Goal: Task Accomplishment & Management: Manage account settings

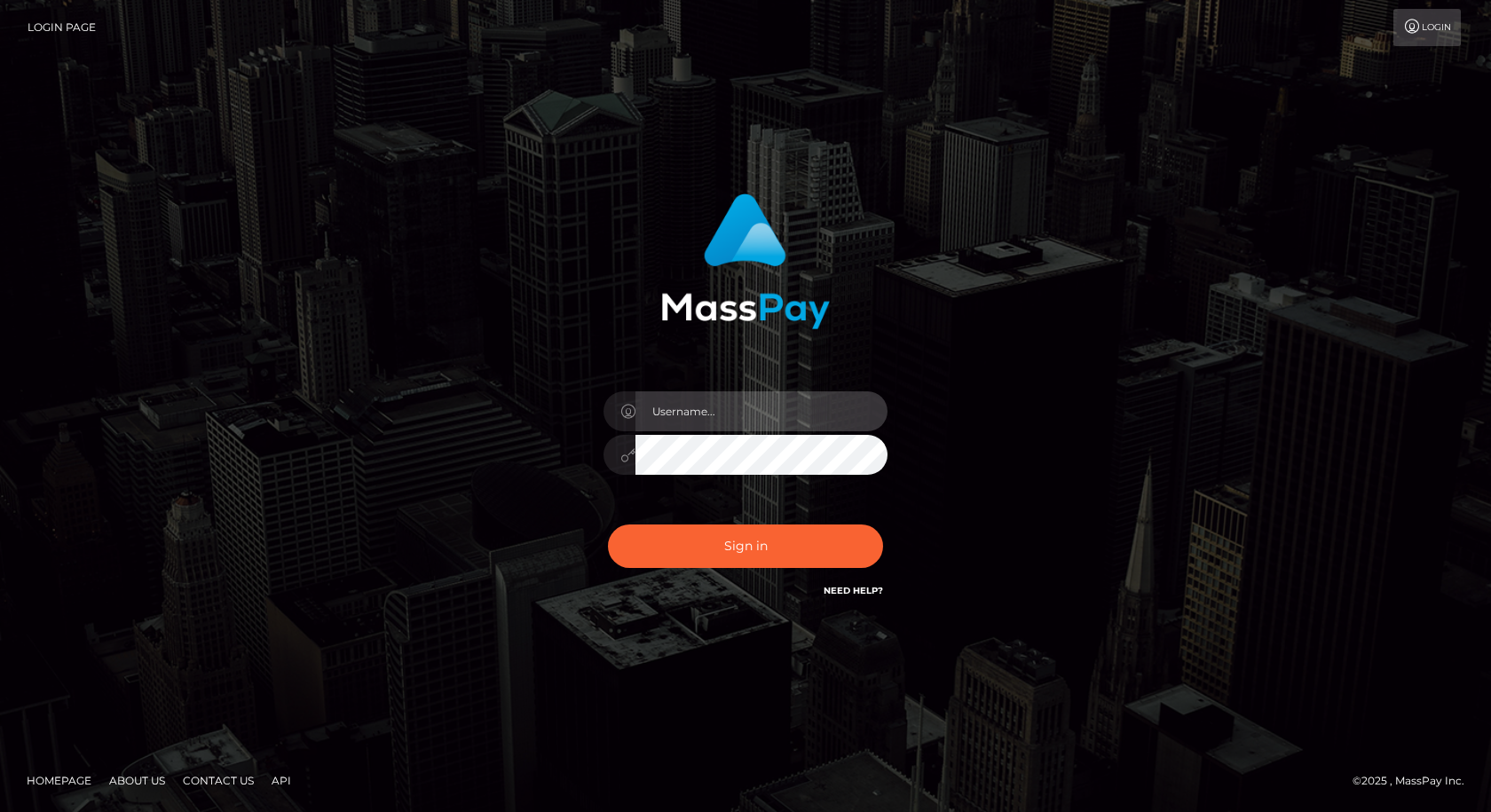
click at [675, 422] on input "text" at bounding box center [762, 412] width 252 height 40
click at [675, 417] on input "text" at bounding box center [762, 412] width 252 height 40
click at [687, 404] on input "text" at bounding box center [762, 412] width 252 height 40
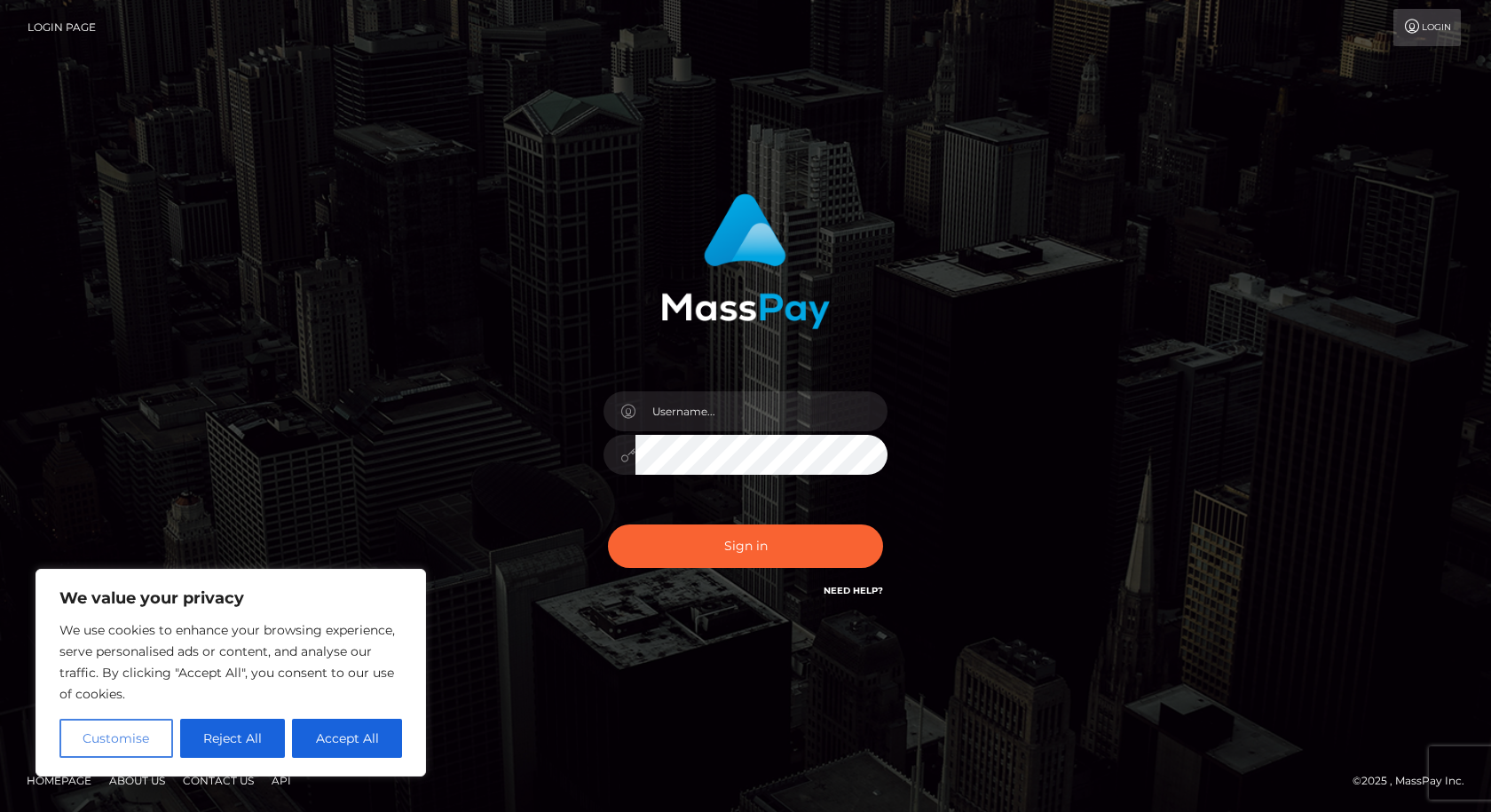
click at [147, 739] on button "Customise" at bounding box center [116, 737] width 114 height 39
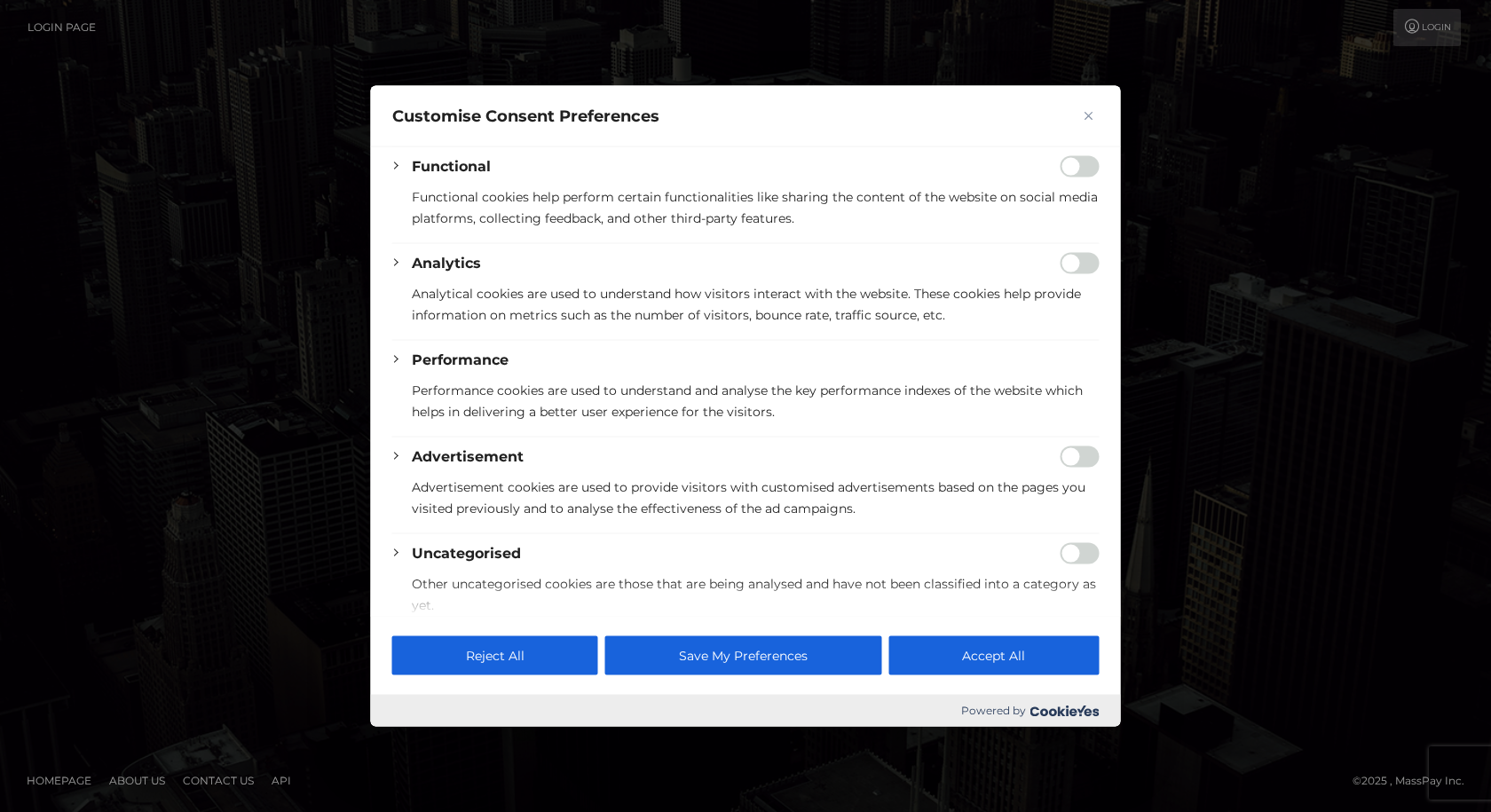
scroll to position [244, 0]
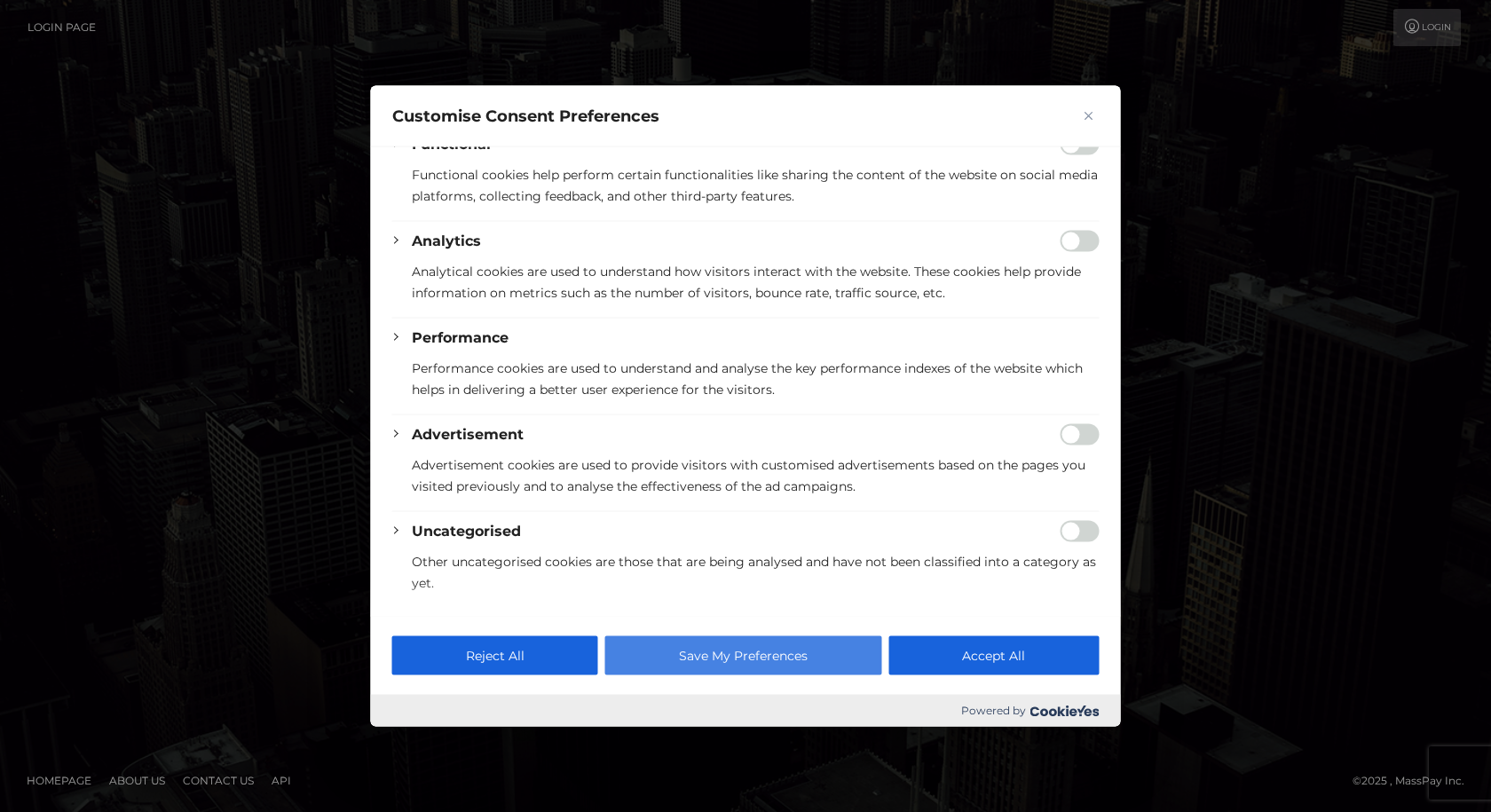
click at [795, 652] on button "Save My Preferences" at bounding box center [743, 655] width 276 height 39
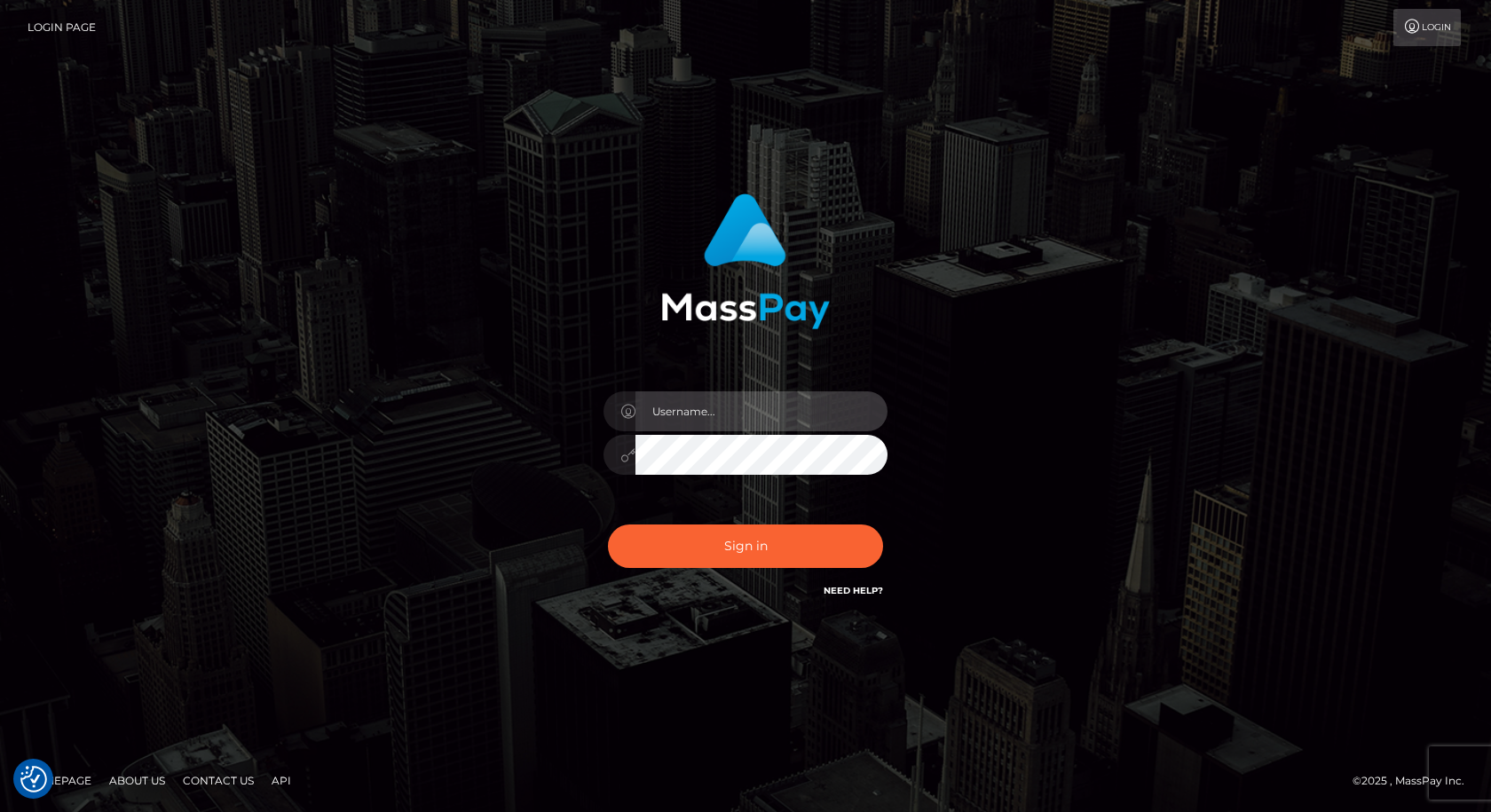
click at [737, 409] on input "text" at bounding box center [762, 412] width 252 height 40
click at [740, 411] on input "text" at bounding box center [762, 412] width 252 height 40
click at [724, 415] on input "[EMAIL_ADDRESS][DOMAIN_NAME]" at bounding box center [762, 412] width 252 height 40
type input "[EMAIL_ADDRESS][DOMAIN_NAME]"
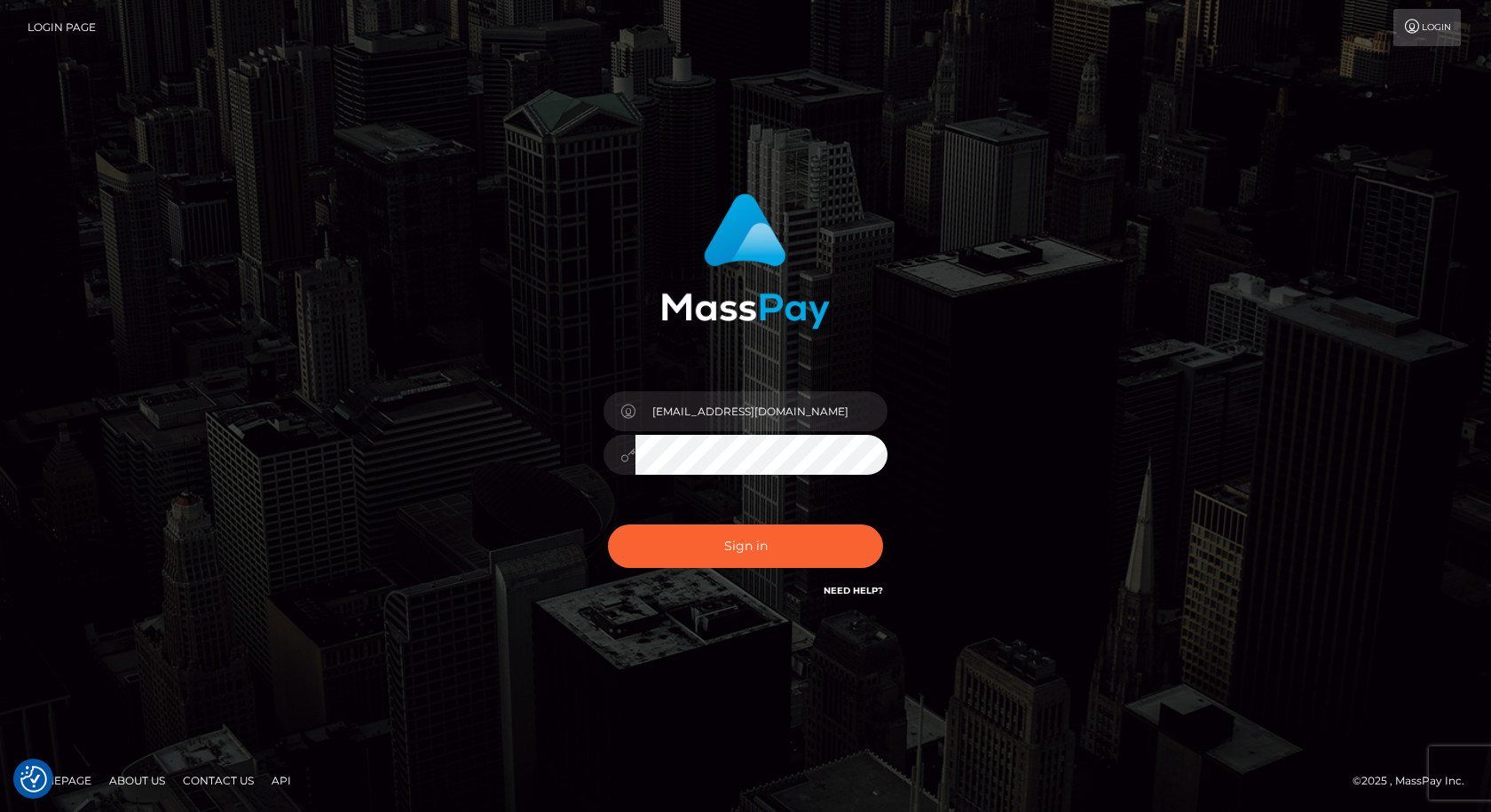
click at [608, 524] on button "Sign in" at bounding box center [746, 546] width 275 height 44
